Goal: Task Accomplishment & Management: Complete application form

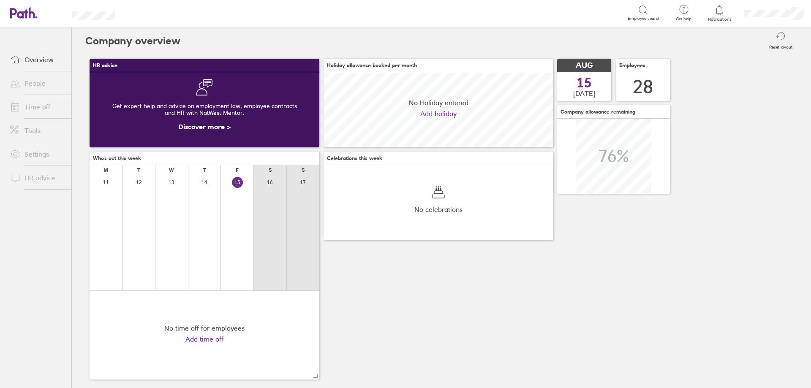
scroll to position [75, 230]
click at [34, 109] on link "Time off" at bounding box center [37, 106] width 68 height 17
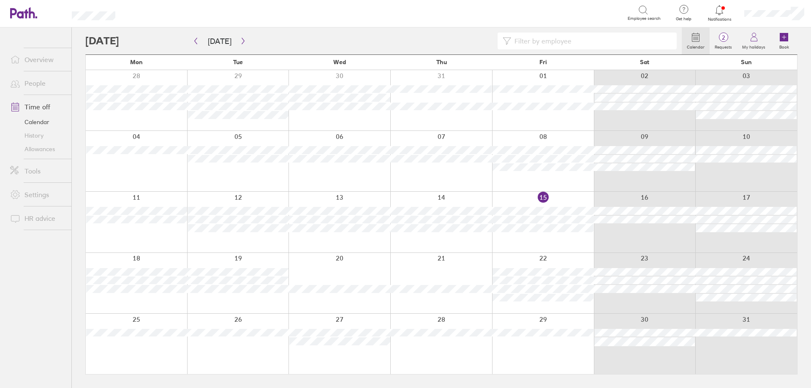
click at [148, 297] on div at bounding box center [136, 283] width 101 height 60
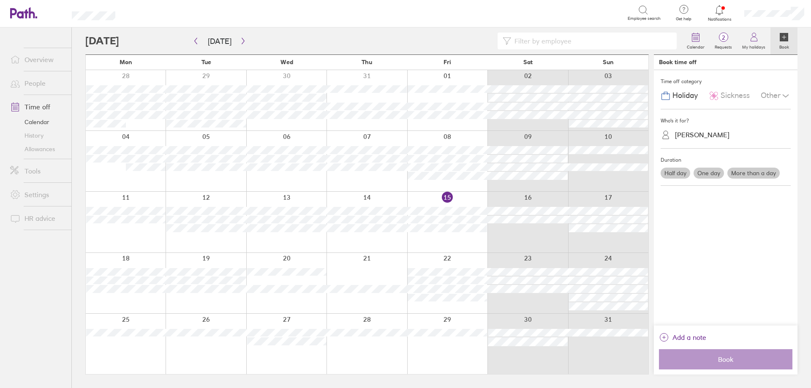
click at [685, 141] on div "[PERSON_NAME]" at bounding box center [731, 134] width 120 height 13
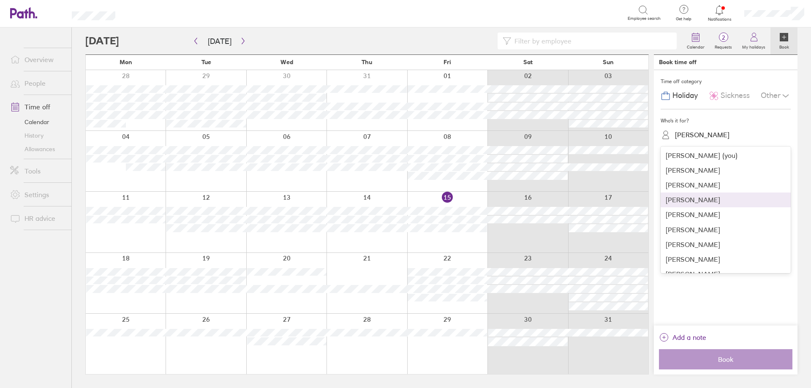
click at [688, 205] on div "[PERSON_NAME]" at bounding box center [726, 200] width 130 height 15
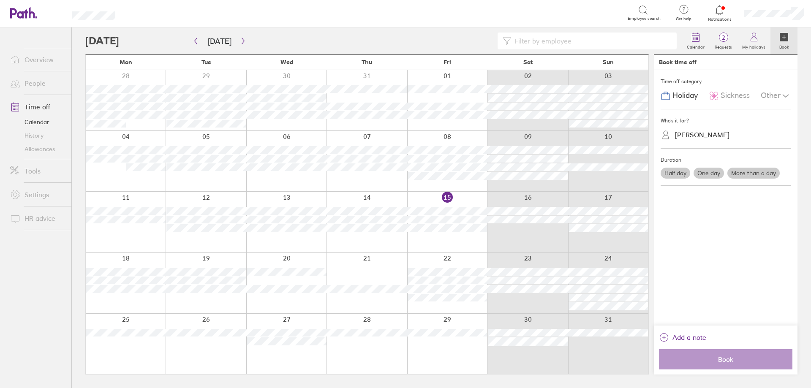
click at [725, 97] on span "Sickness" at bounding box center [735, 95] width 29 height 9
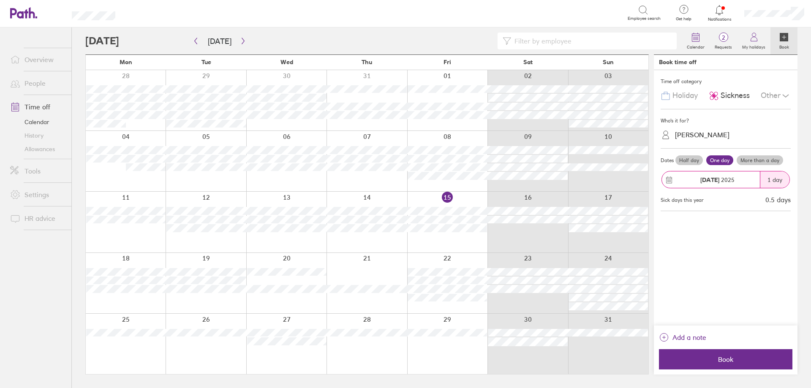
click at [690, 158] on label "Half day" at bounding box center [689, 160] width 27 height 10
click at [0, 0] on input "Half day" at bounding box center [0, 0] width 0 height 0
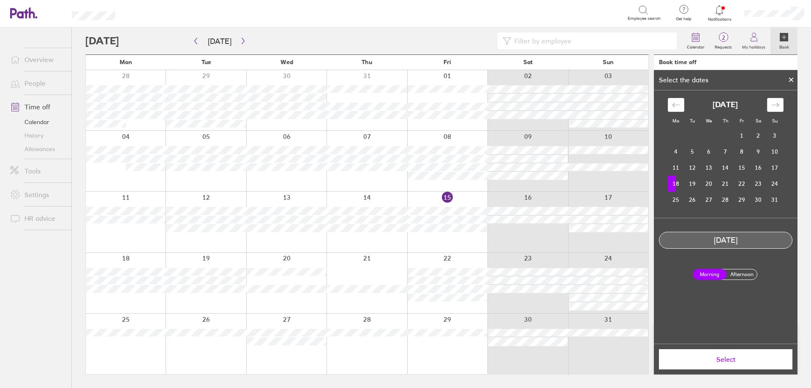
click at [725, 357] on span "Select" at bounding box center [726, 360] width 122 height 8
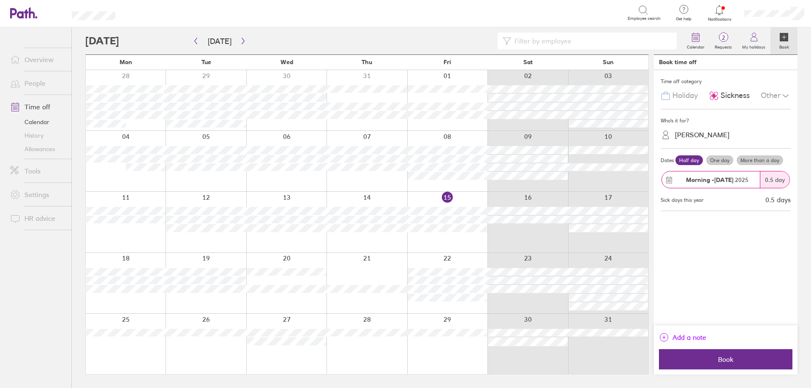
click at [699, 338] on span "Add a note" at bounding box center [690, 338] width 34 height 14
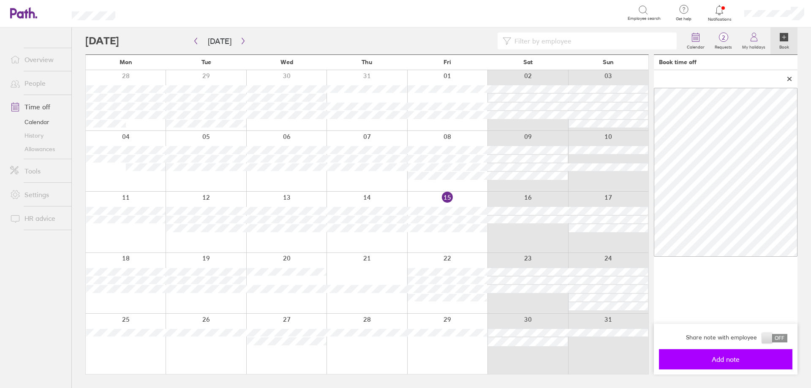
click at [714, 359] on span "Add note" at bounding box center [726, 360] width 122 height 8
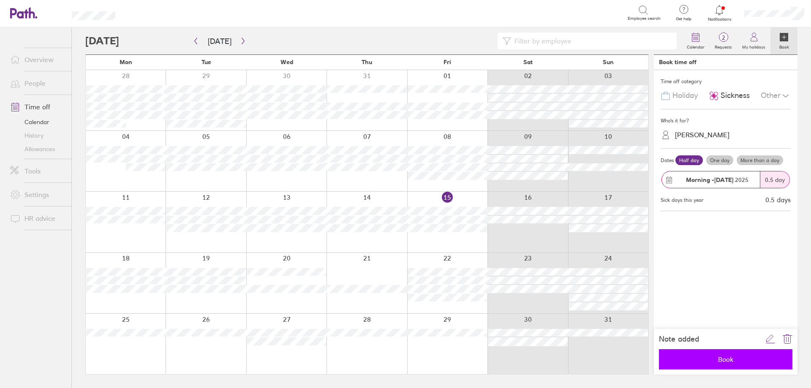
click at [732, 363] on span "Book" at bounding box center [726, 360] width 122 height 8
